Goal: Task Accomplishment & Management: Use online tool/utility

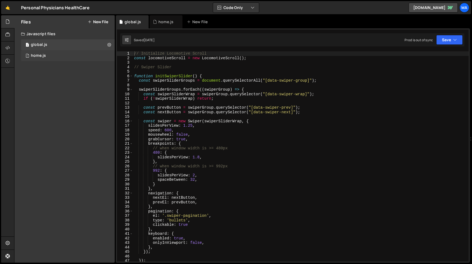
click at [43, 59] on div "1 home.js 0" at bounding box center [68, 55] width 94 height 11
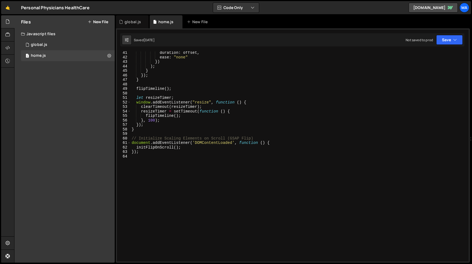
scroll to position [181, 0]
click at [140, 158] on div "duration : offset , ease : "none" }) ) ; } }) ; } flipTimeline ( ) ; let resize…" at bounding box center [300, 161] width 338 height 220
type textarea "});"
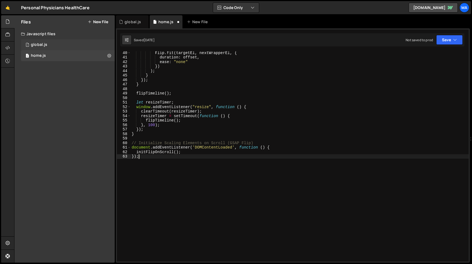
scroll to position [177, 0]
click at [46, 40] on div "1 global.js 0" at bounding box center [68, 44] width 94 height 11
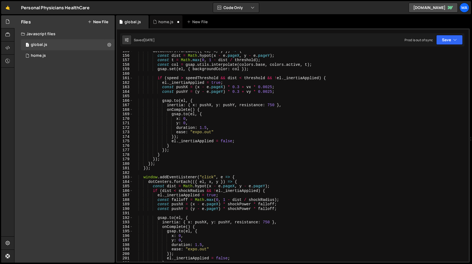
scroll to position [858, 0]
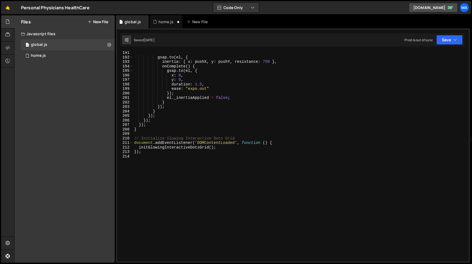
click at [139, 157] on div "gsap . to ( el , { inertia : { x : pushX , y : pushY , resistance : 750 } , onC…" at bounding box center [301, 161] width 336 height 220
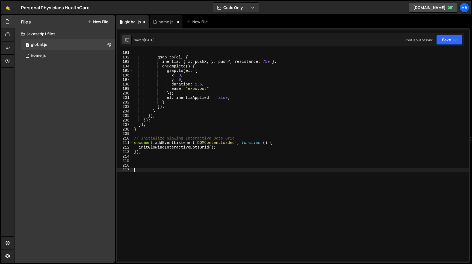
paste textarea "});"
type textarea "});"
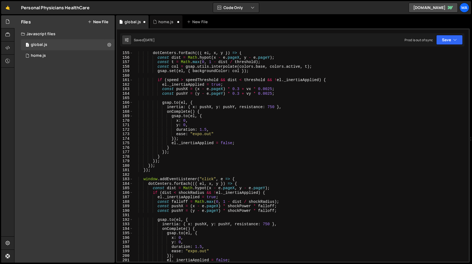
scroll to position [857, 0]
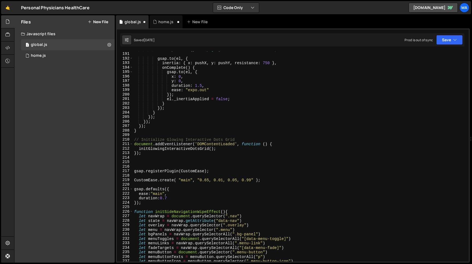
click at [138, 166] on div "const pushY = ( y - e . pageY ) * shockPower * falloff ; gsap . to ( el , { ine…" at bounding box center [301, 157] width 336 height 220
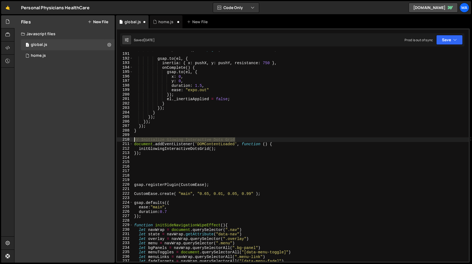
drag, startPoint x: 238, startPoint y: 138, endPoint x: 96, endPoint y: 138, distance: 142.2
click at [133, 138] on div "const pushY = ( y - e . pageY ) * shockPower * falloff ; gsap . to ( el , { ine…" at bounding box center [301, 156] width 336 height 211
type textarea "// Initialize Glowing Interactive Dots Grid"
click at [140, 178] on div "const pushY = ( y - e . pageY ) * shockPower * falloff ; gsap . to ( el , { ine…" at bounding box center [301, 157] width 336 height 220
paste textarea "// Initialize Glowing Interactive Dots Grid"
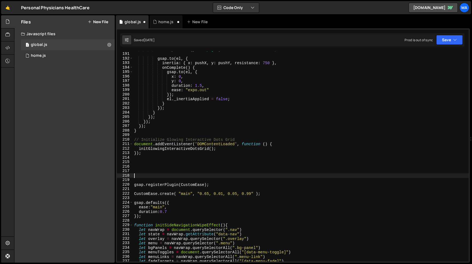
type textarea "// Initialize Glowing Interactive Dots Grid"
click at [138, 181] on div "const pushY = ( y - e . pageY ) * shockPower * falloff ; gsap . to ( el , { ine…" at bounding box center [301, 157] width 336 height 220
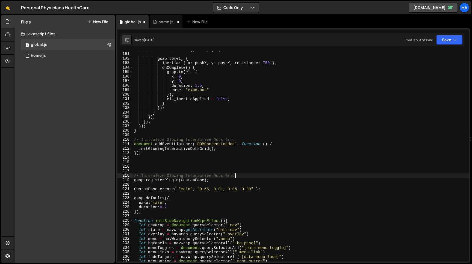
click at [142, 176] on div "const pushY = ( y - e . pageY ) * shockPower * falloff ; gsap . to ( el , { ine…" at bounding box center [301, 157] width 336 height 220
type textarea "// Side Navigation with Swipe Effect"
click at [443, 40] on button "Save" at bounding box center [450, 40] width 27 height 10
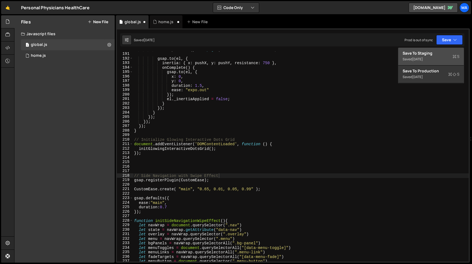
click at [434, 54] on div "Save to Staging S" at bounding box center [431, 53] width 57 height 5
